Goal: Task Accomplishment & Management: Use online tool/utility

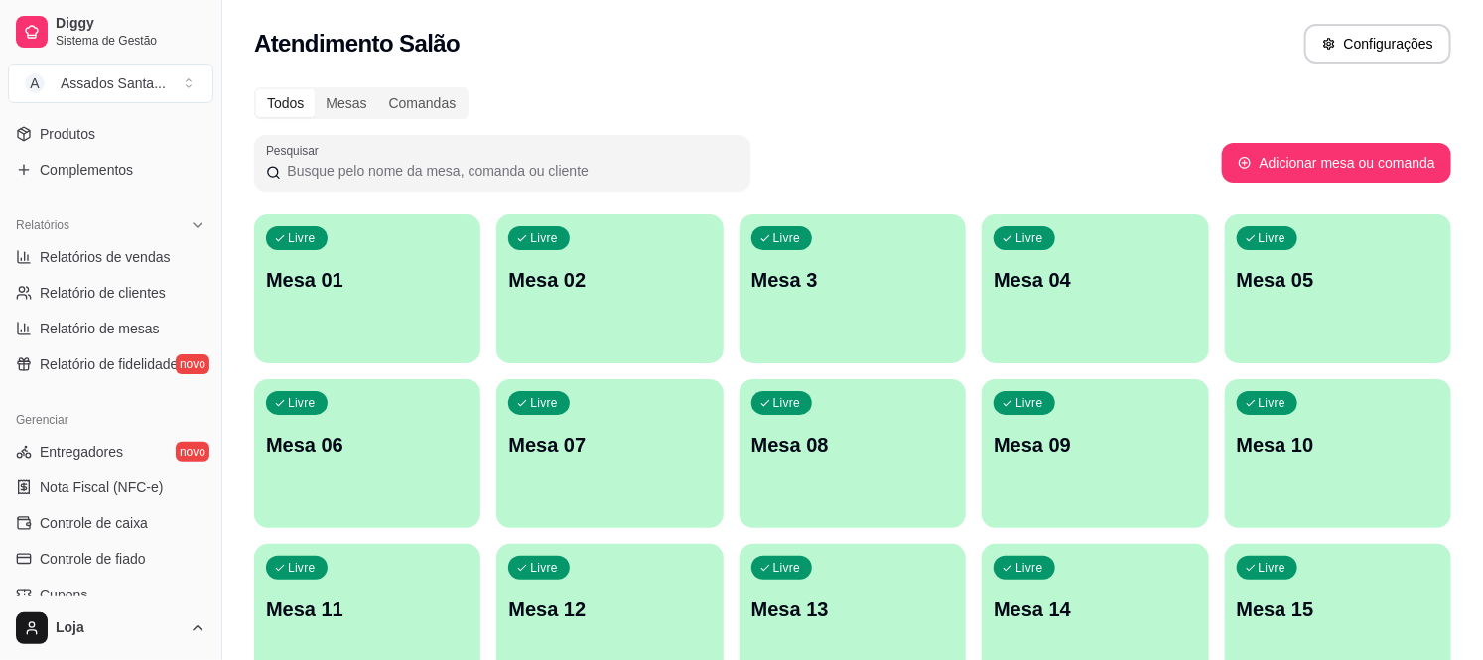
scroll to position [215, 0]
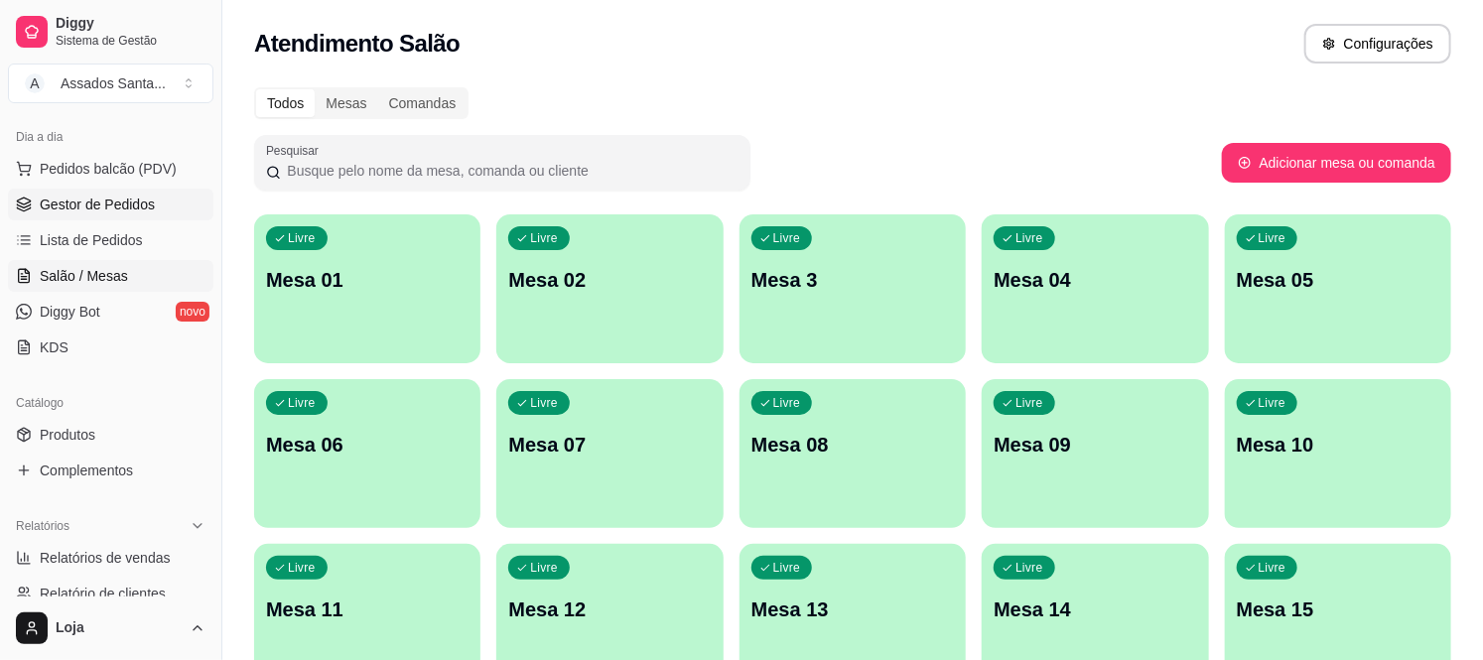
click at [142, 208] on span "Gestor de Pedidos" at bounding box center [97, 205] width 115 height 20
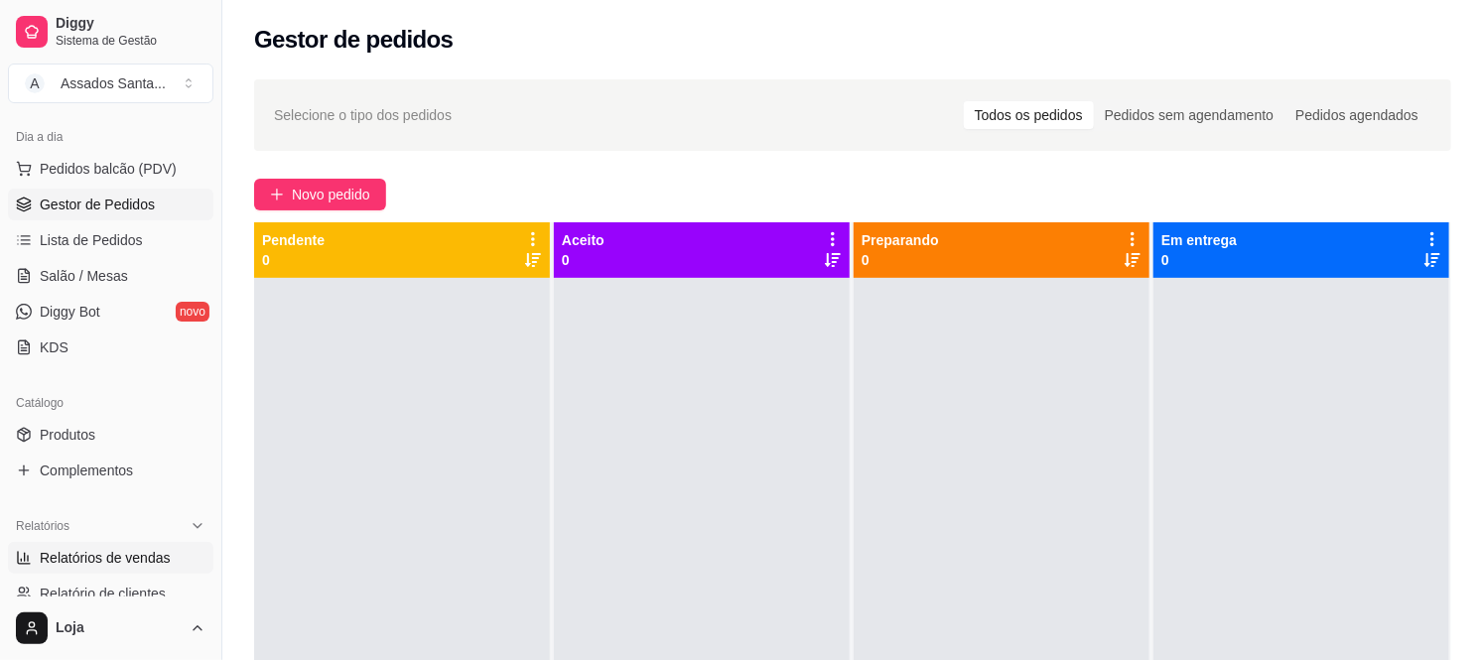
click at [113, 549] on span "Relatórios de vendas" at bounding box center [105, 558] width 131 height 20
select select "ALL"
select select "0"
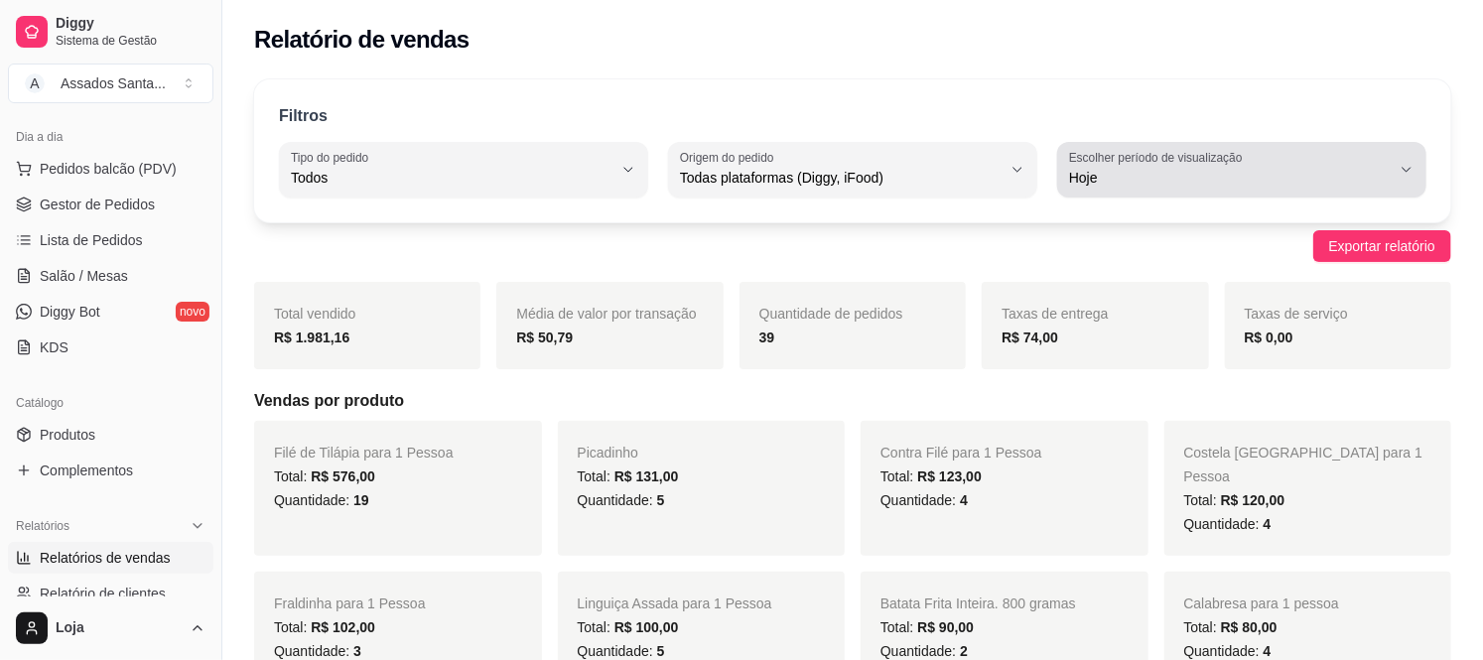
click at [1129, 173] on span "Hoje" at bounding box center [1230, 178] width 322 height 20
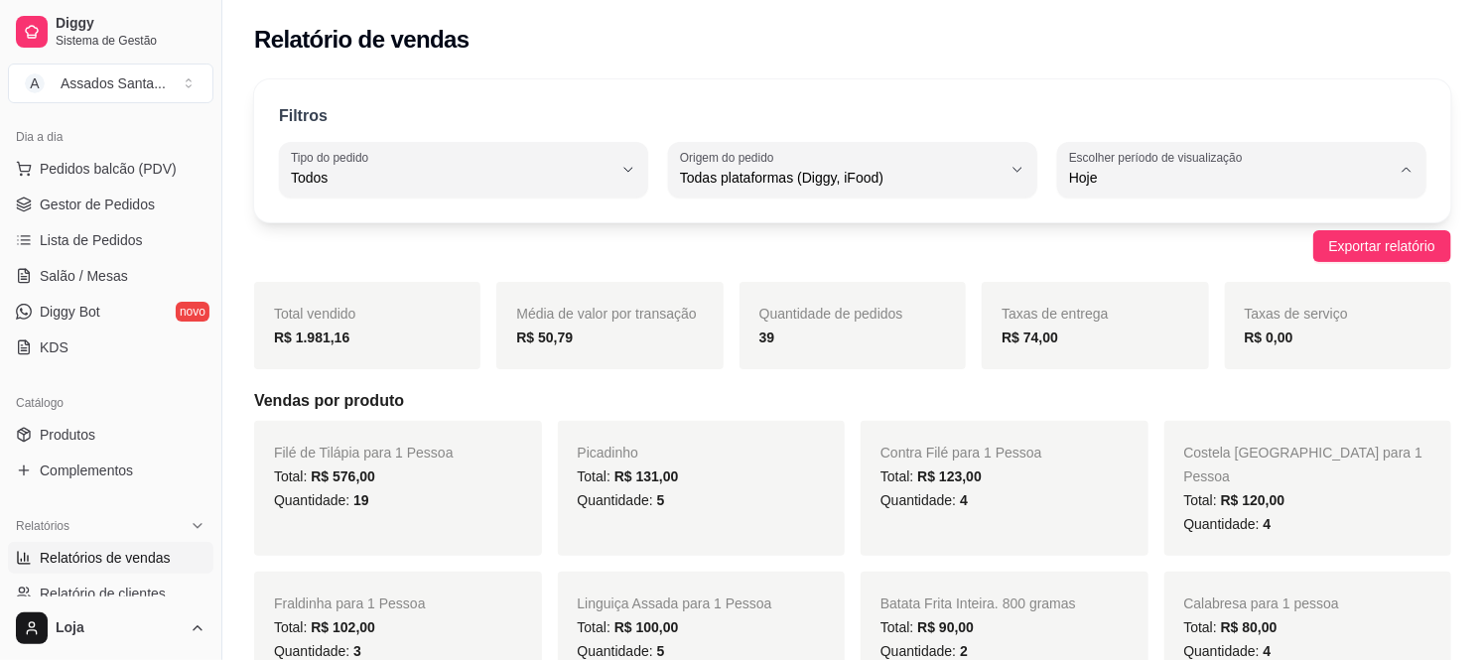
click at [1136, 425] on span "Customizado" at bounding box center [1232, 419] width 305 height 19
type input "-1"
select select "-1"
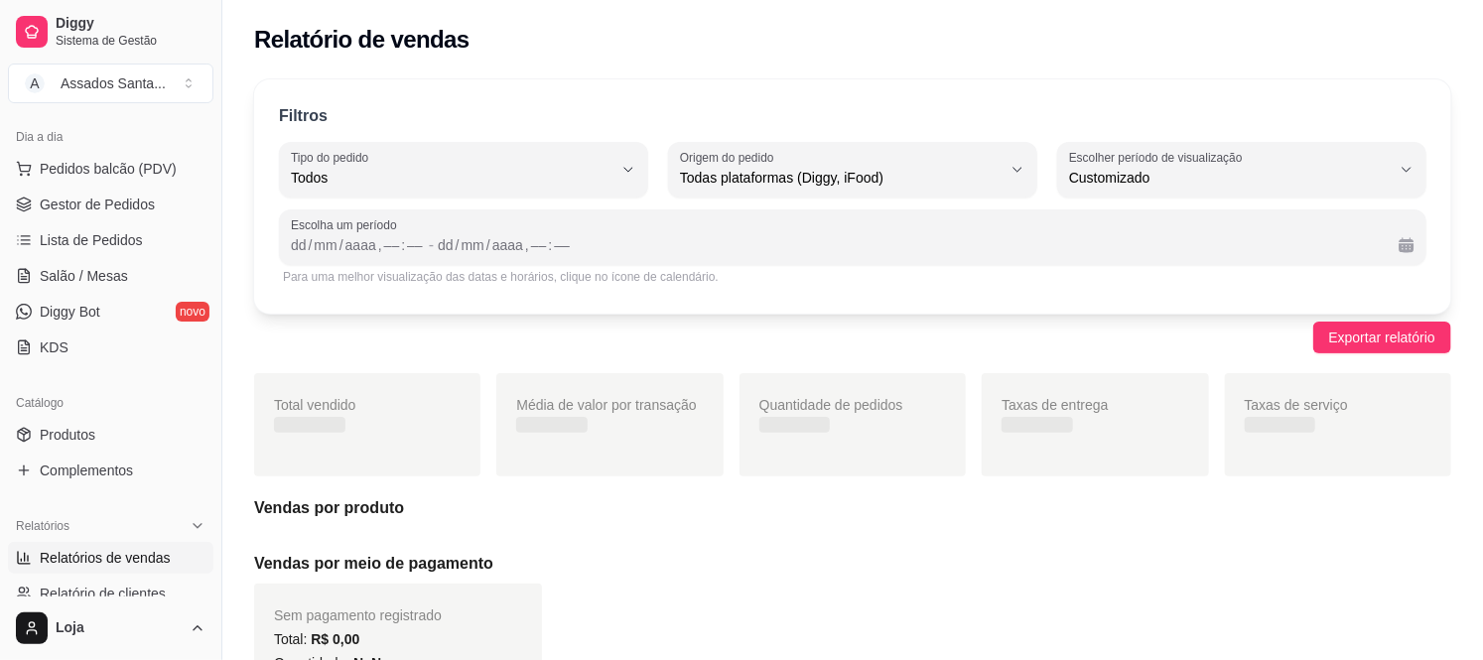
scroll to position [18, 0]
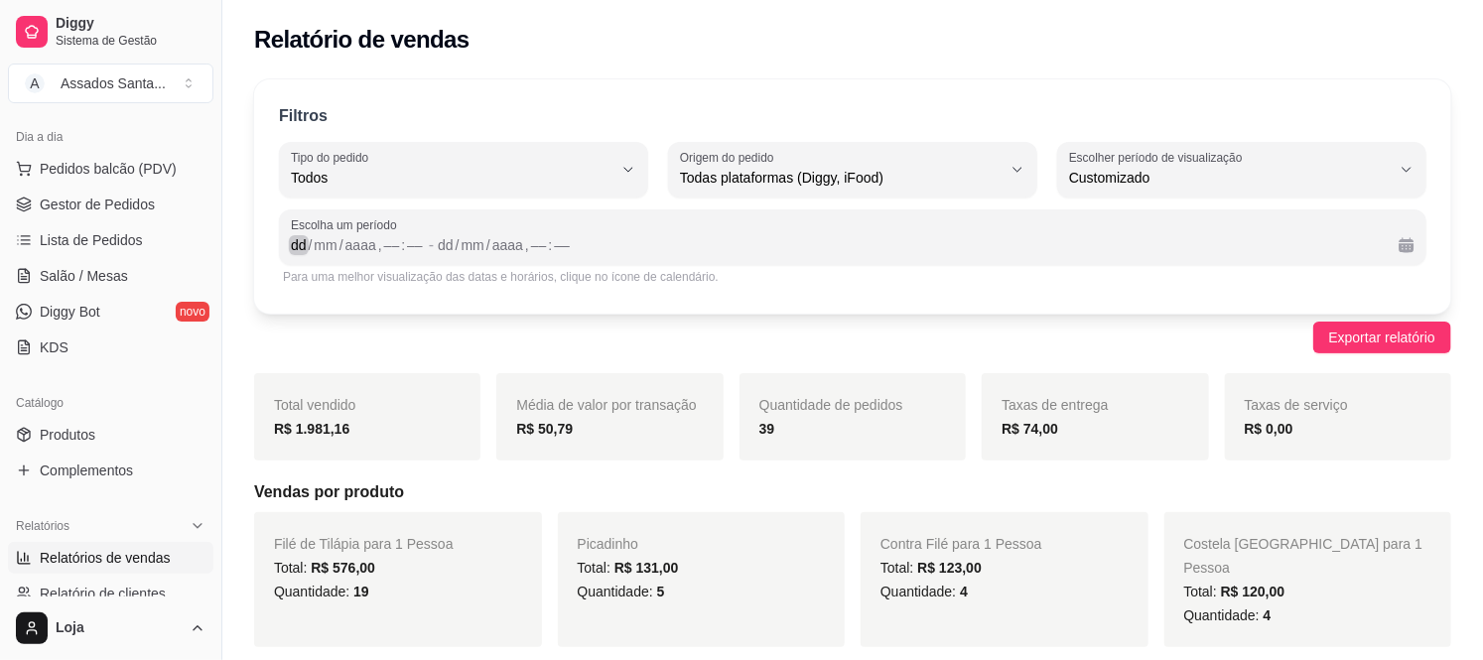
click at [302, 250] on div "dd" at bounding box center [299, 245] width 20 height 20
click at [296, 255] on div "dd / mm / aaaa , –– : ––" at bounding box center [358, 245] width 134 height 24
click at [296, 251] on div "dd" at bounding box center [299, 245] width 20 height 20
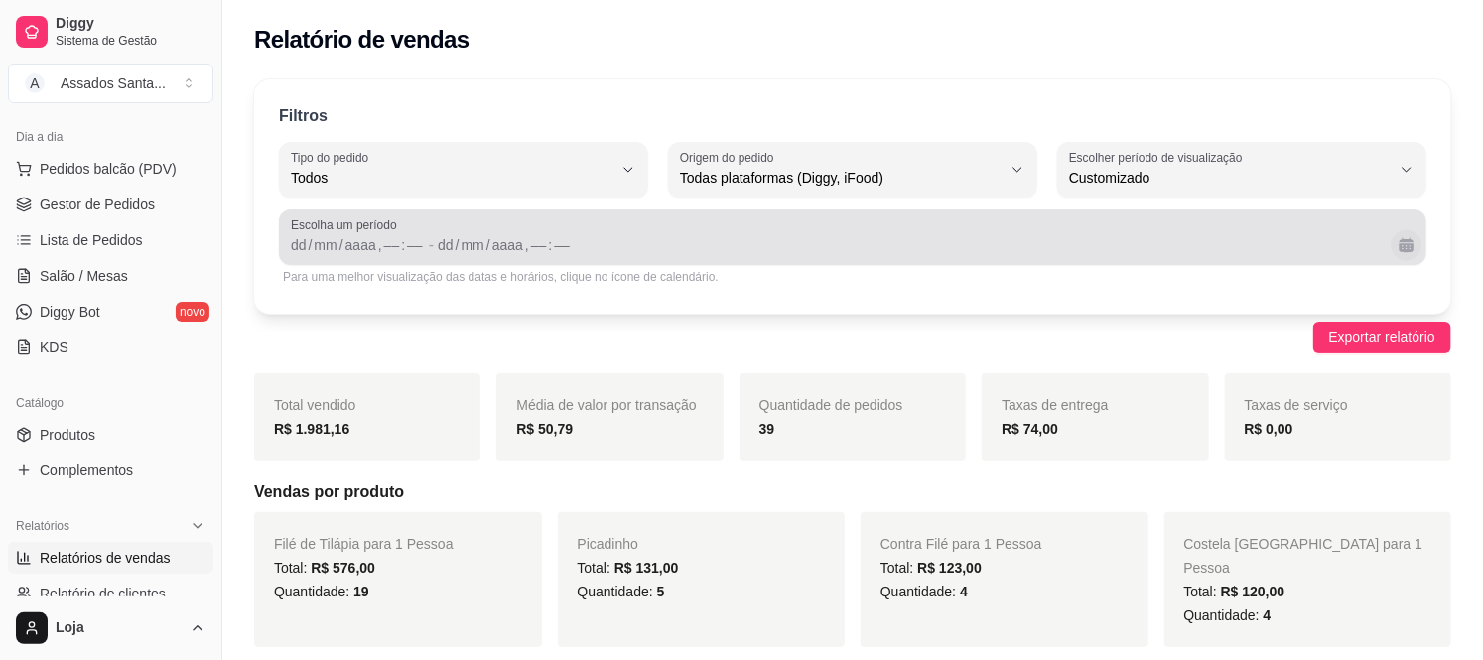
click at [1416, 248] on button "Calendário" at bounding box center [1406, 244] width 31 height 31
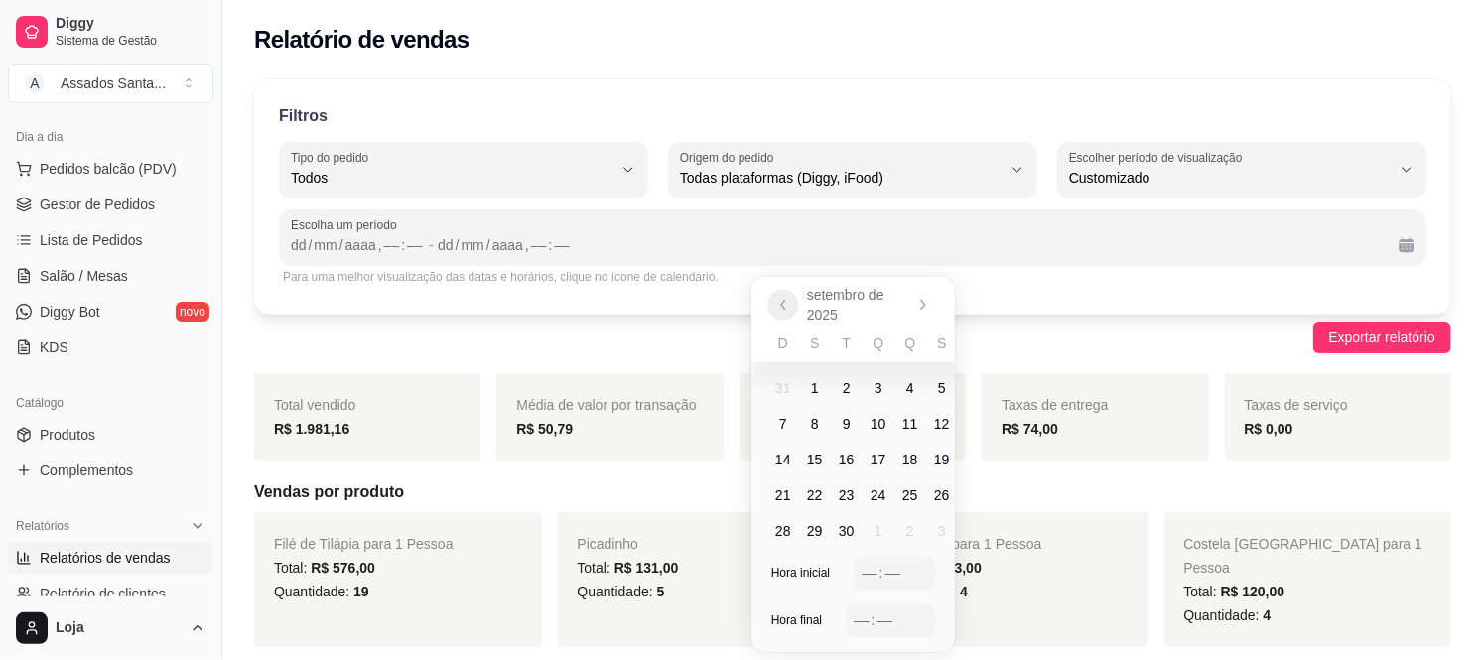
click at [782, 302] on icon "Anterior" at bounding box center [783, 304] width 4 height 9
click at [944, 380] on span "1" at bounding box center [942, 388] width 8 height 20
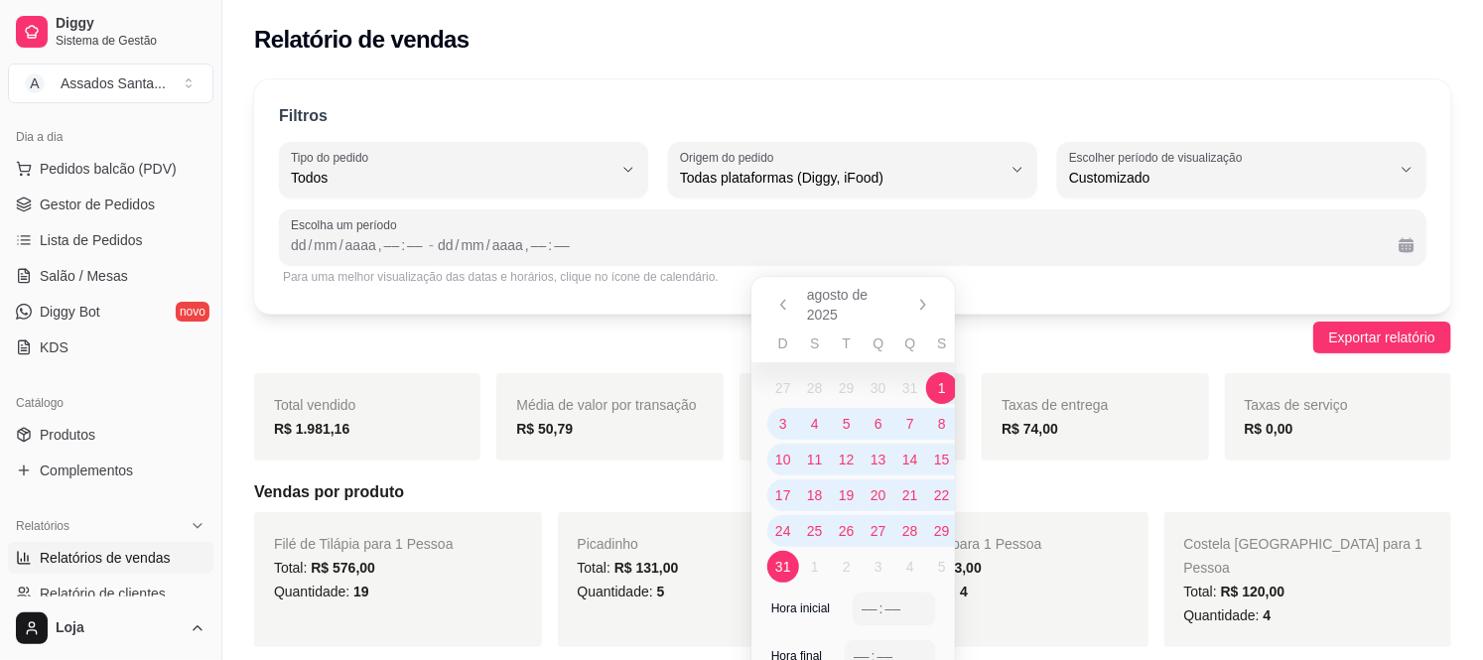
click at [785, 577] on span "31" at bounding box center [783, 567] width 32 height 32
click at [864, 602] on div "––" at bounding box center [870, 609] width 20 height 20
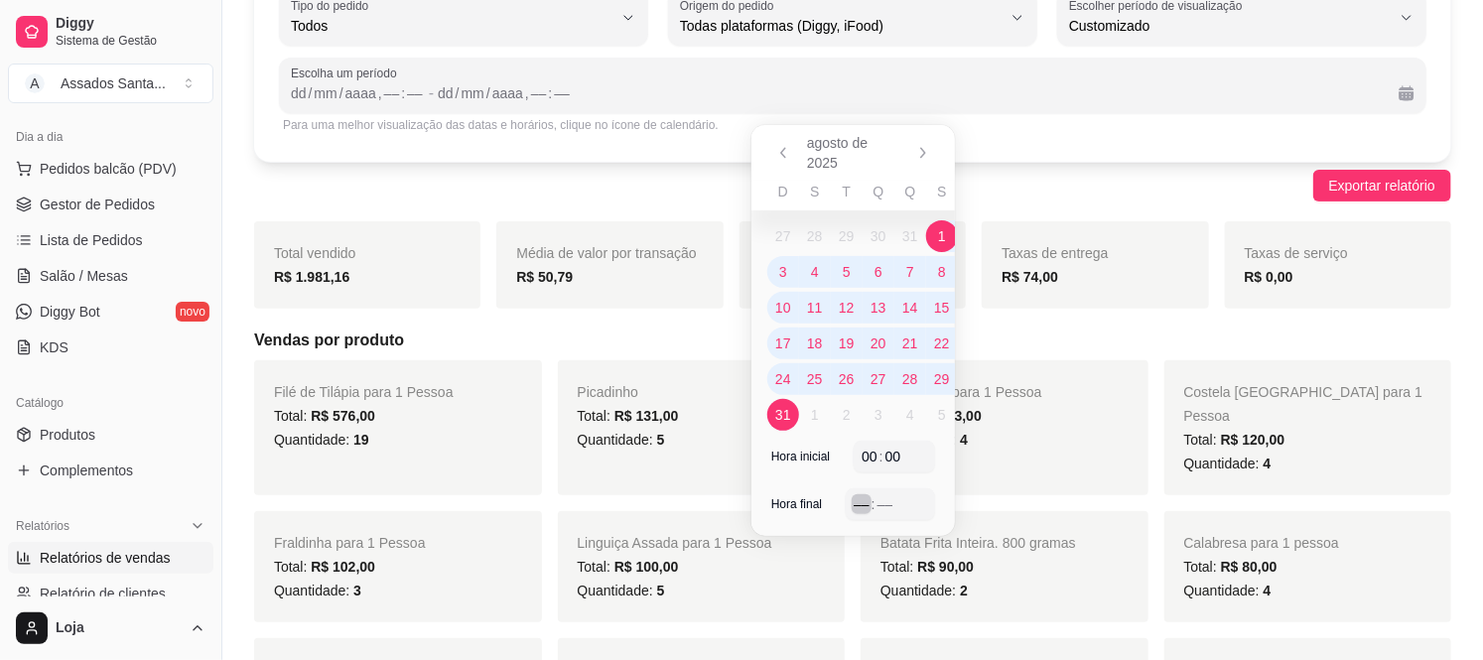
click at [862, 508] on body "00 Diggy Sistema de Gestão A Assados Santa ... Loja aberta Plano Essencial + Me…" at bounding box center [741, 178] width 1483 height 660
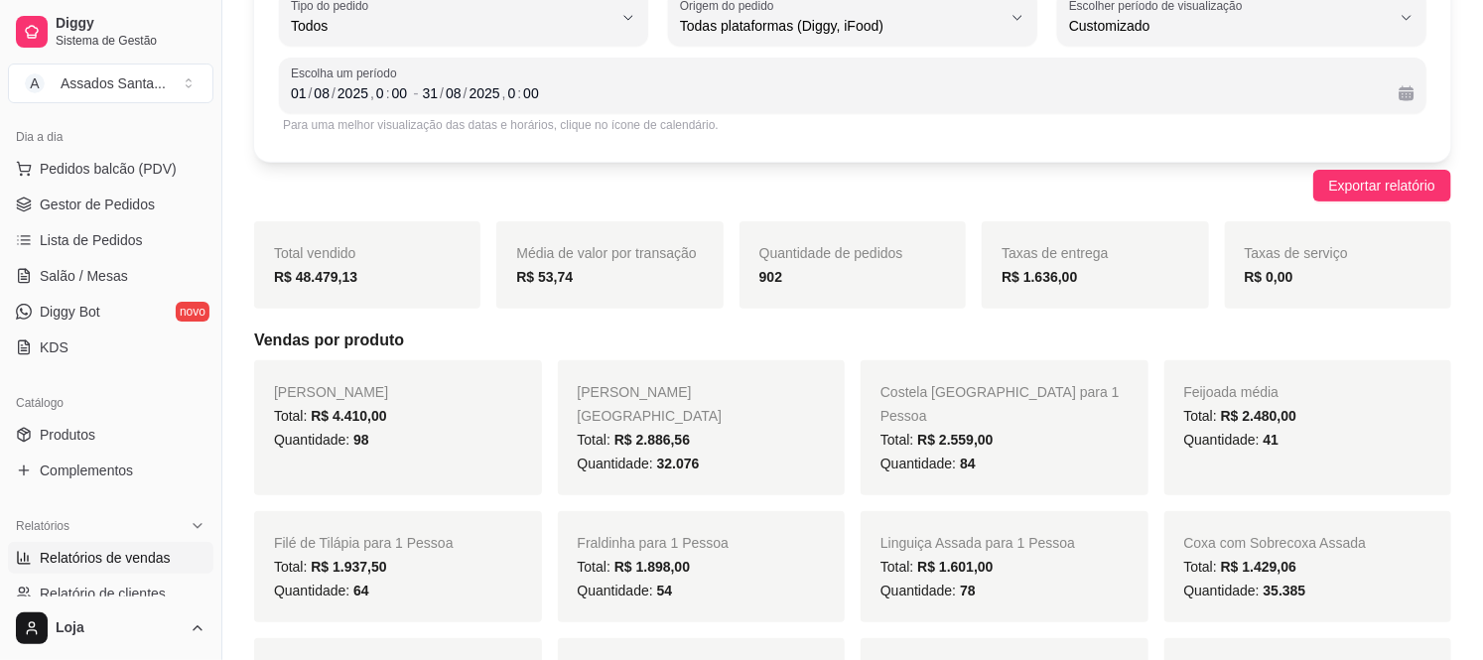
click at [1392, 182] on span "Exportar relatório" at bounding box center [1382, 186] width 106 height 22
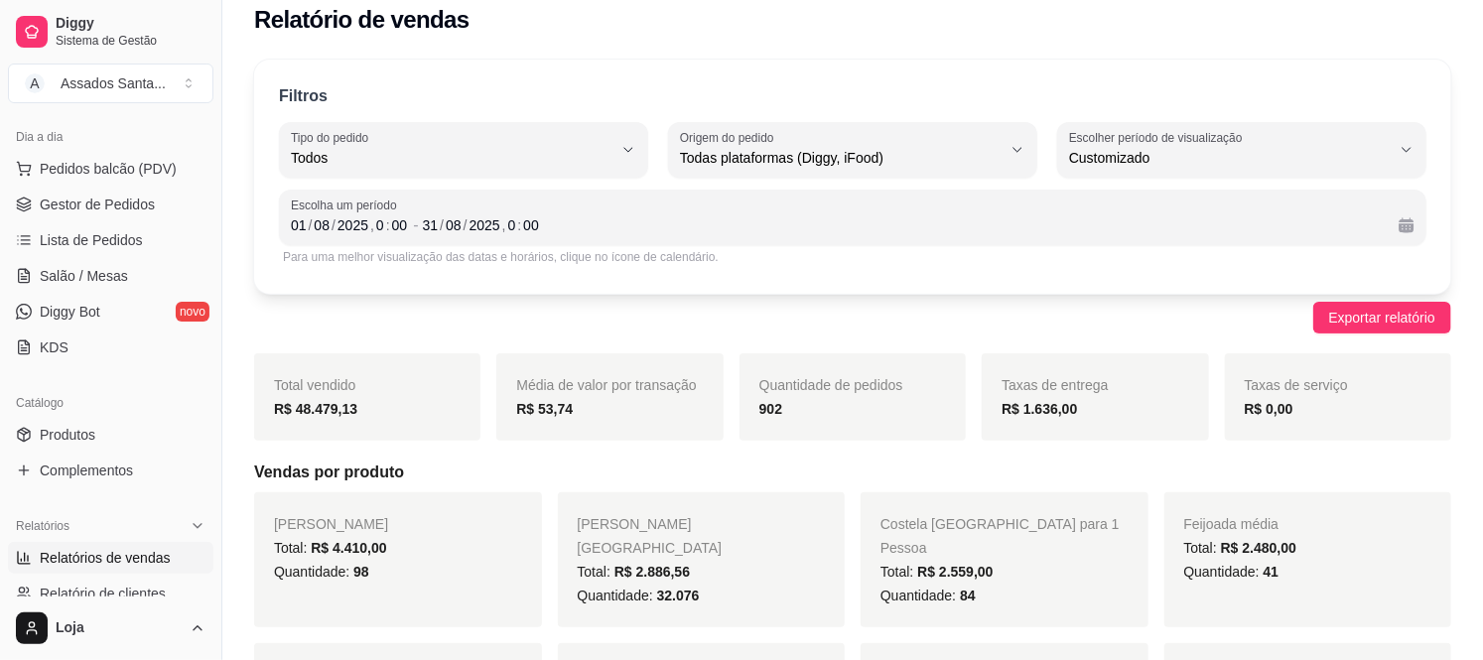
scroll to position [0, 0]
